Goal: Task Accomplishment & Management: Use online tool/utility

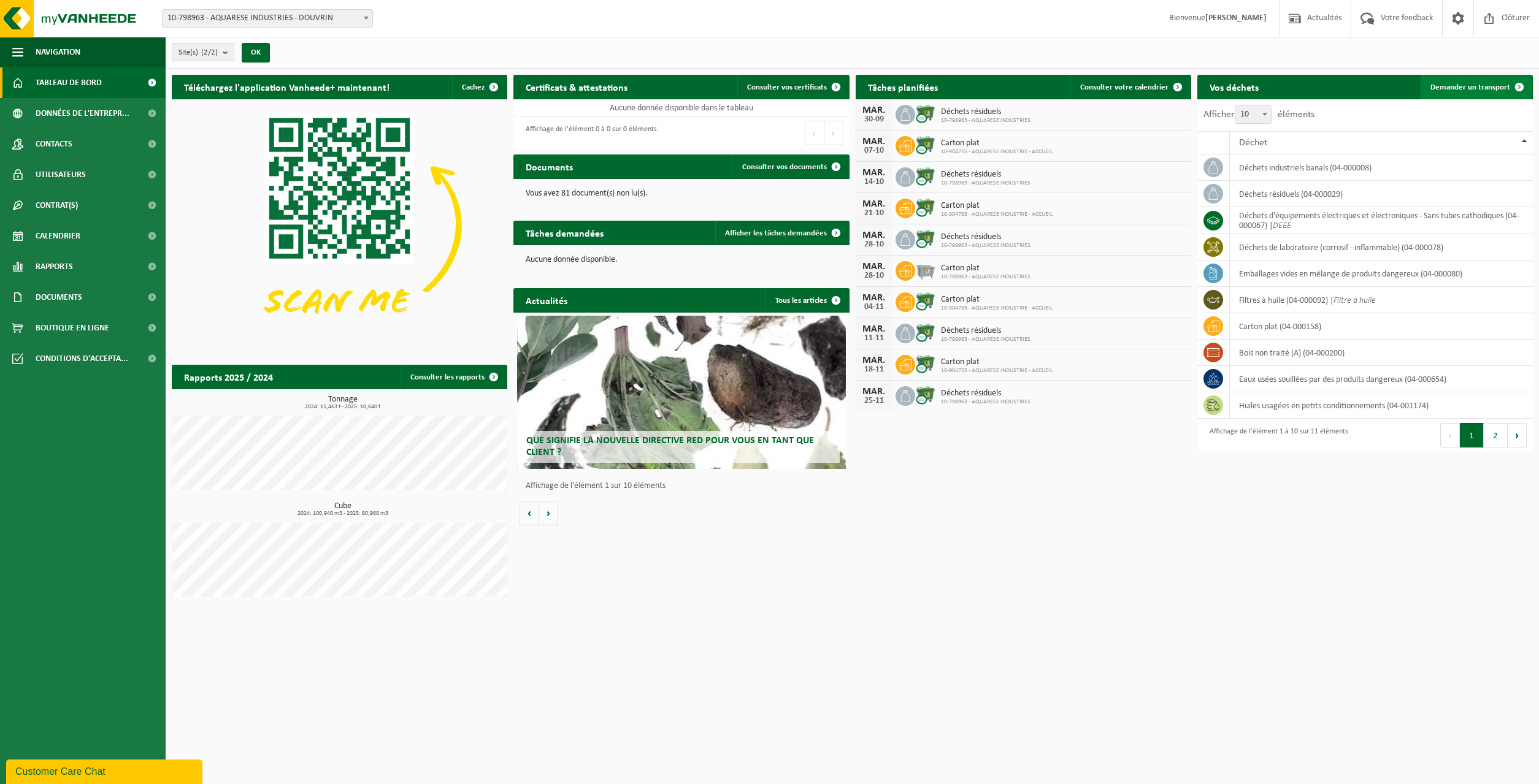
click at [1472, 84] on span "Demander un transport" at bounding box center [1471, 87] width 80 height 8
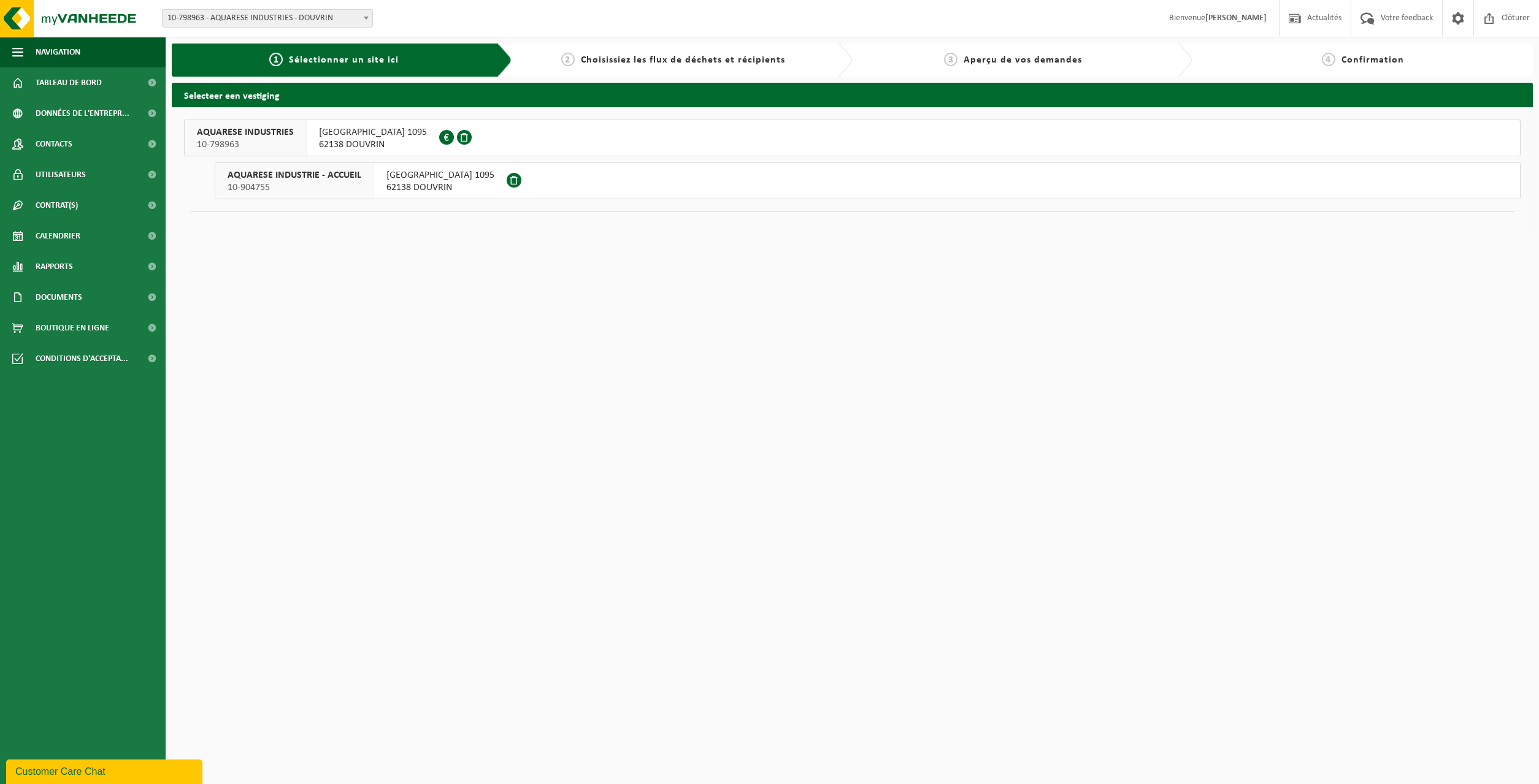
click at [373, 129] on span "AVENUE DE LONDRES 1095" at bounding box center [374, 132] width 108 height 12
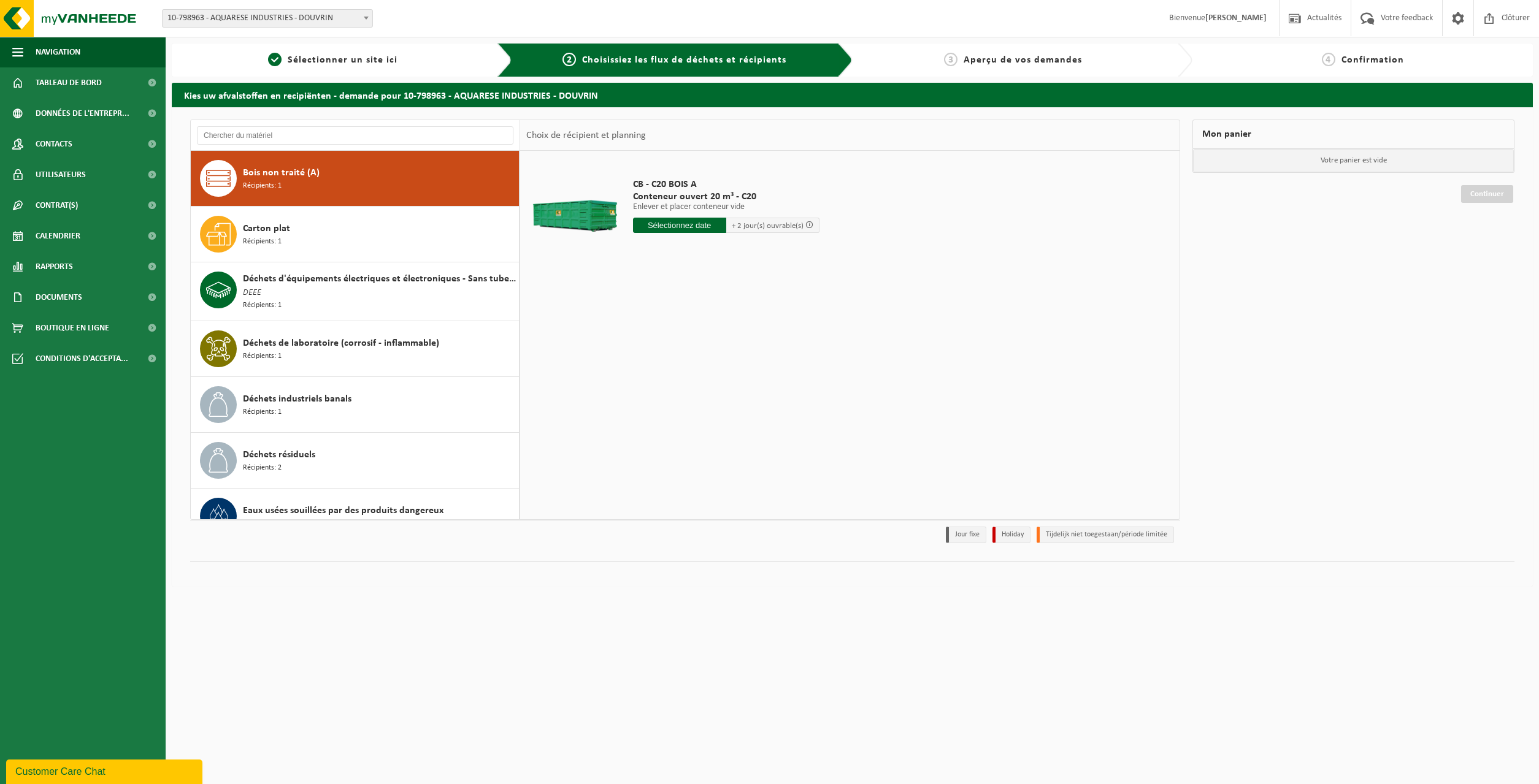
click at [703, 220] on input "text" at bounding box center [680, 225] width 93 height 15
click at [687, 296] on div "1" at bounding box center [687, 295] width 22 height 20
type input "à partir de 2025-10-01"
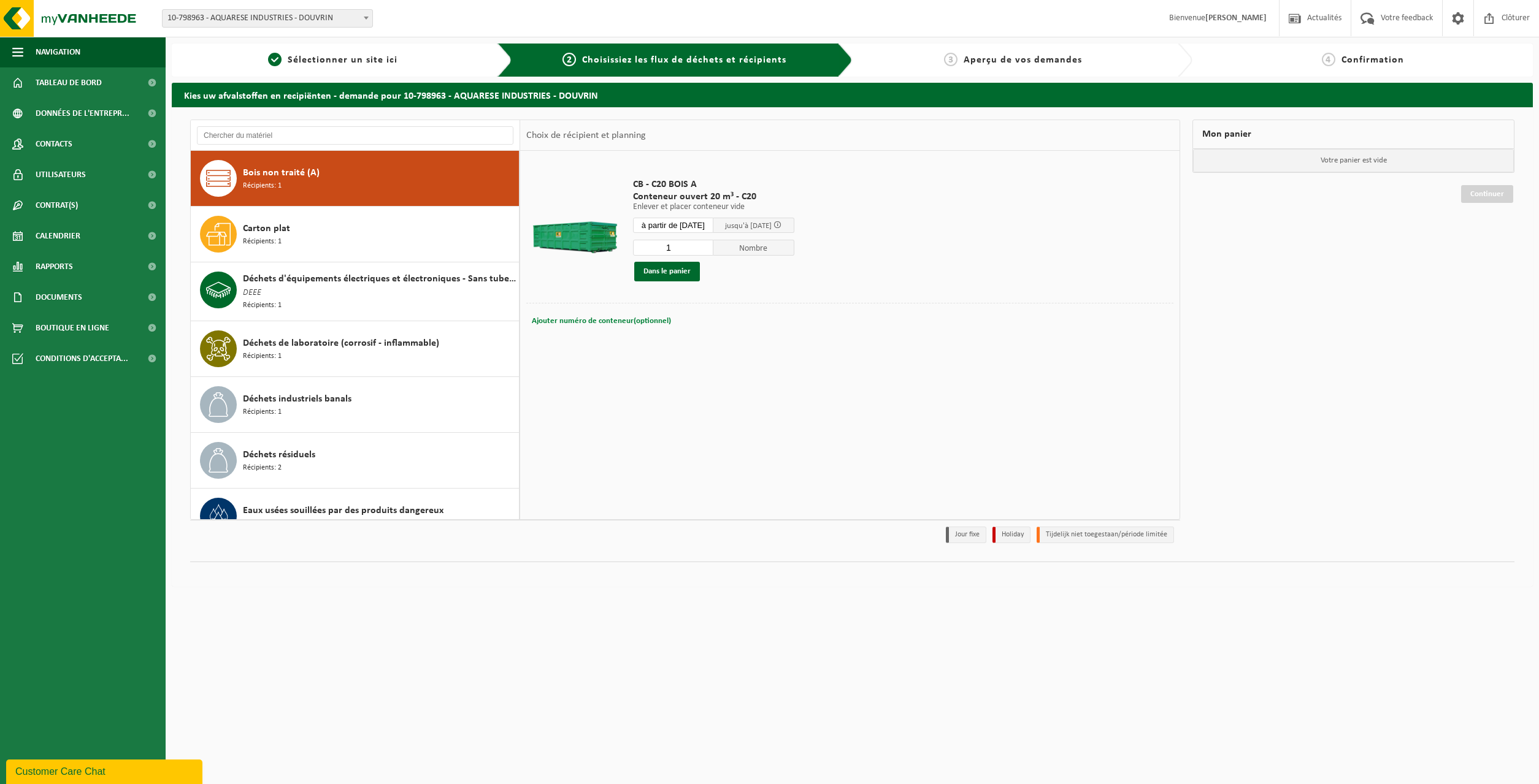
click at [639, 317] on span "Ajouter numéro de conteneur(optionnel)" at bounding box center [602, 321] width 139 height 8
type input "C20-1401"
click at [687, 271] on button "Dans le panier" at bounding box center [666, 272] width 66 height 20
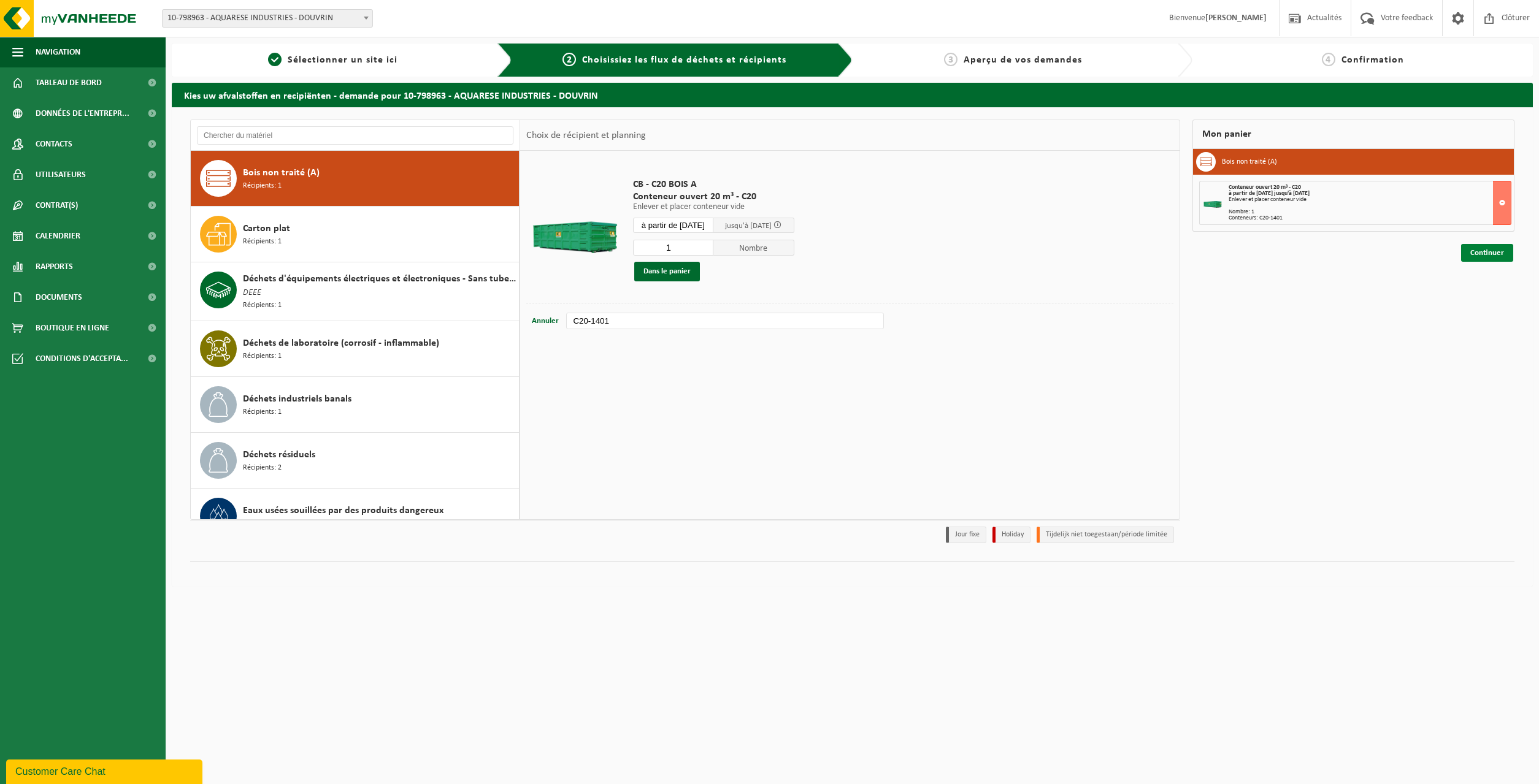
click at [1488, 258] on link "Continuer" at bounding box center [1487, 253] width 52 height 18
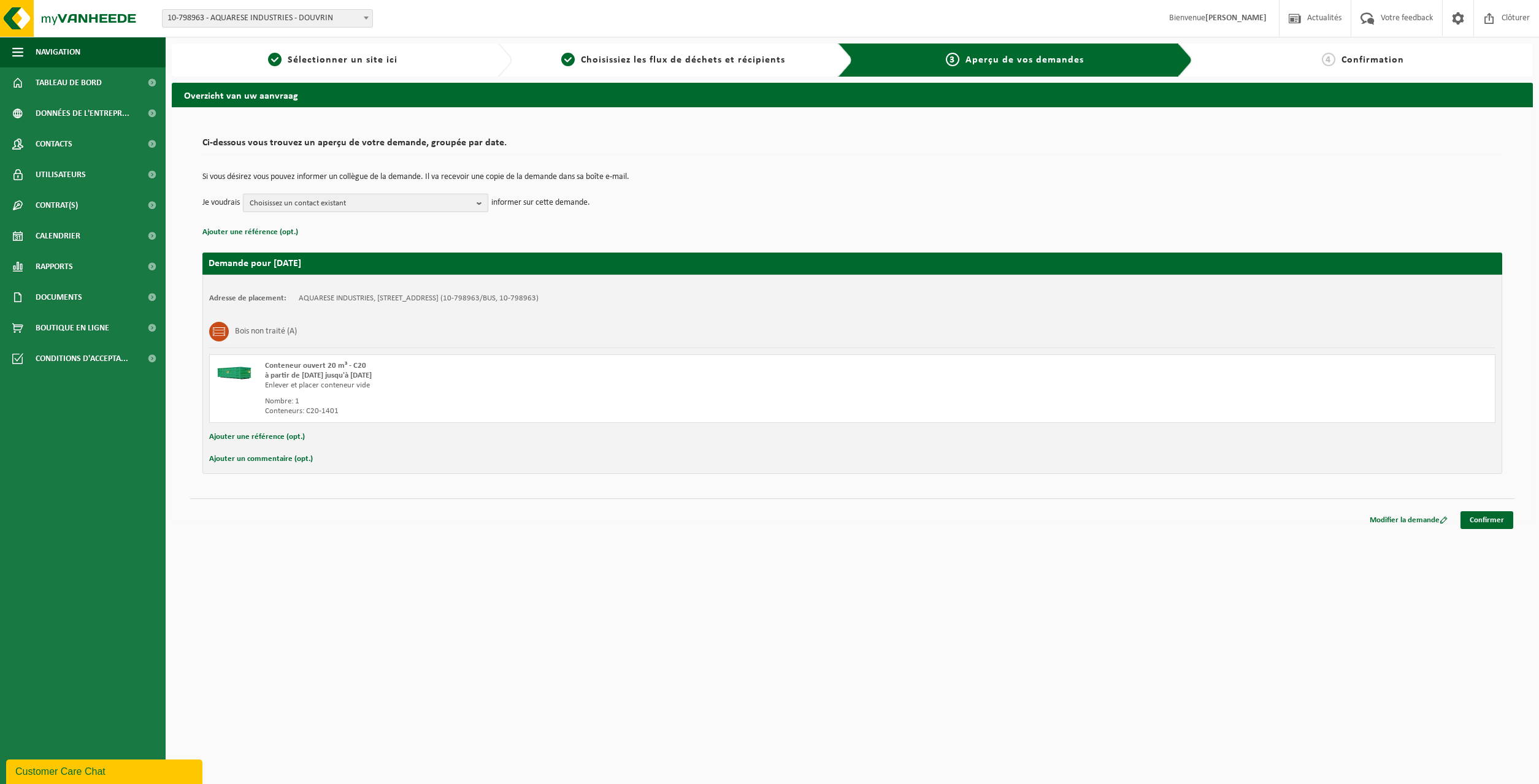
click at [391, 203] on span "Choisissez un contact existant" at bounding box center [361, 203] width 222 height 18
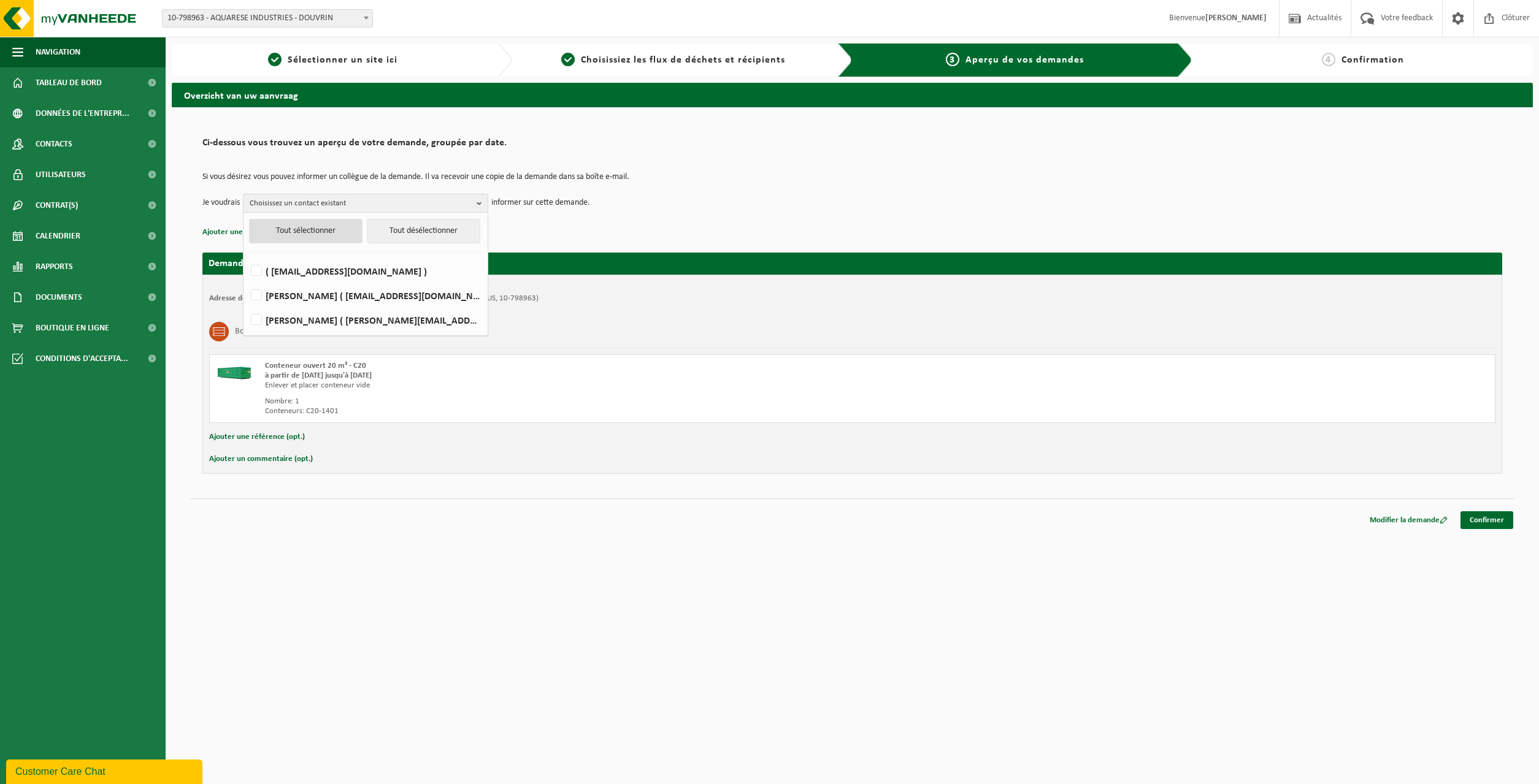
click at [345, 231] on button "Tout sélectionner" at bounding box center [305, 231] width 113 height 25
checkbox input "true"
click at [1492, 520] on link "Confirmer" at bounding box center [1488, 520] width 53 height 18
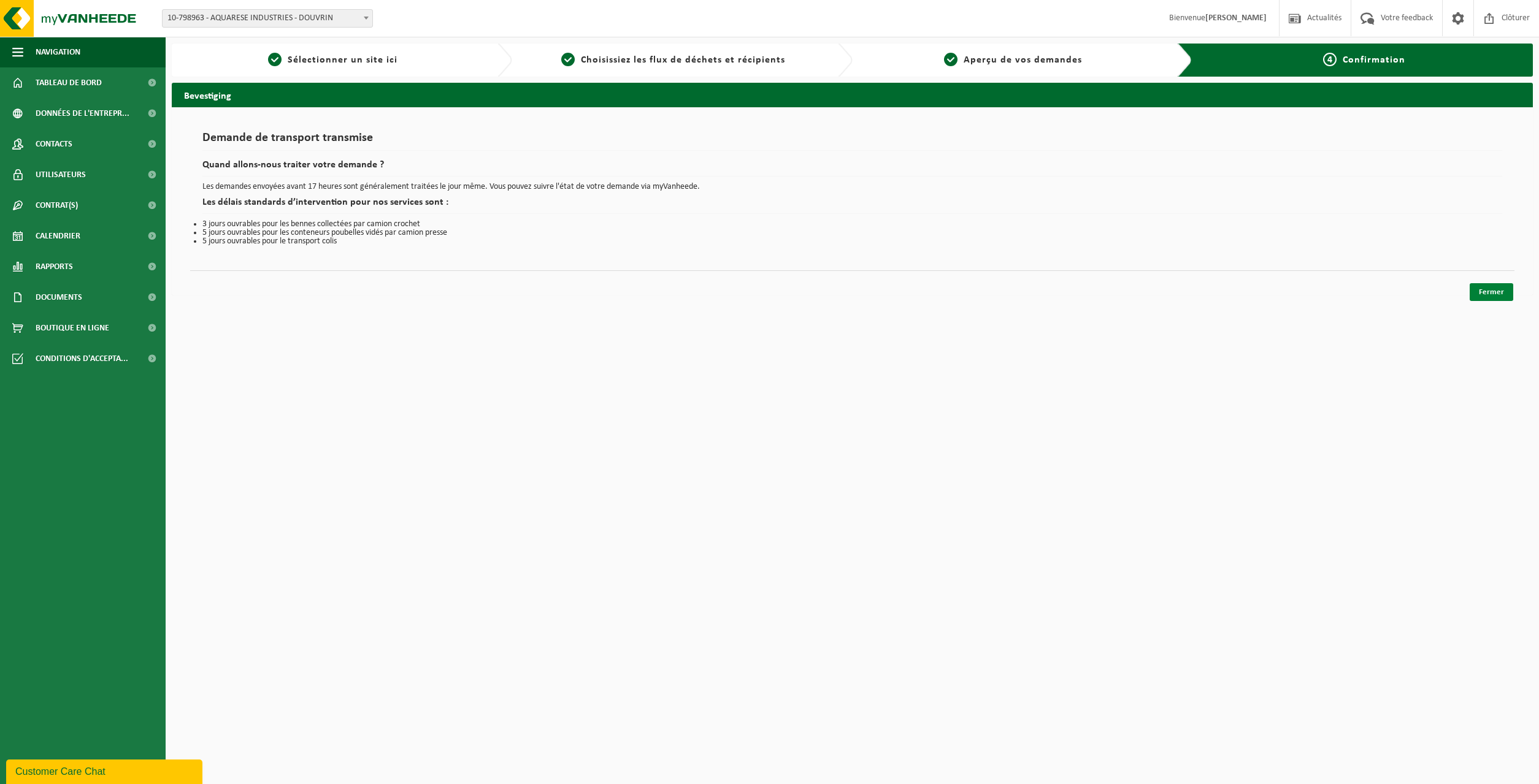
click at [1491, 298] on link "Fermer" at bounding box center [1491, 292] width 44 height 18
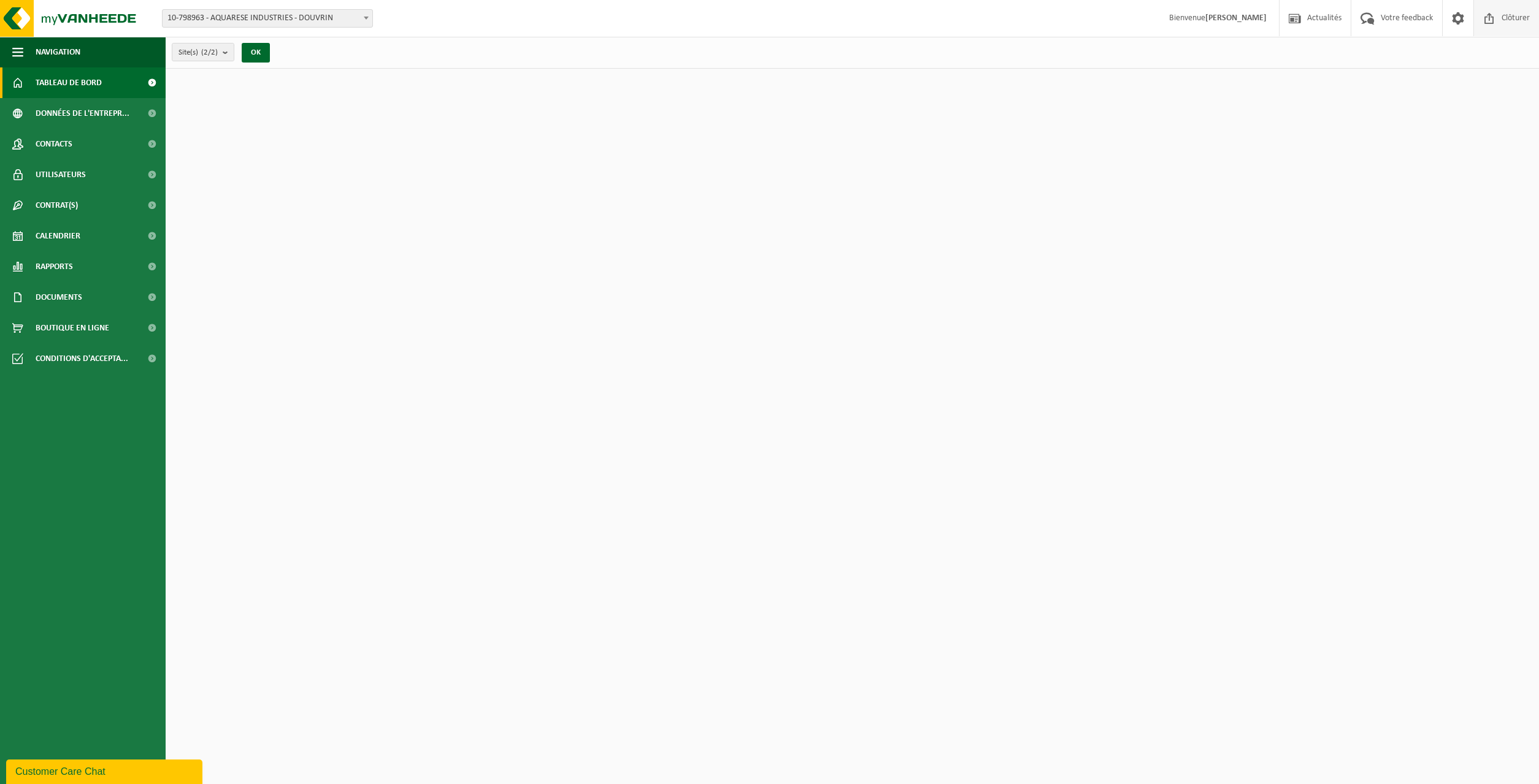
click at [1501, 5] on span "Clôturer" at bounding box center [1516, 18] width 34 height 36
